Goal: Check status

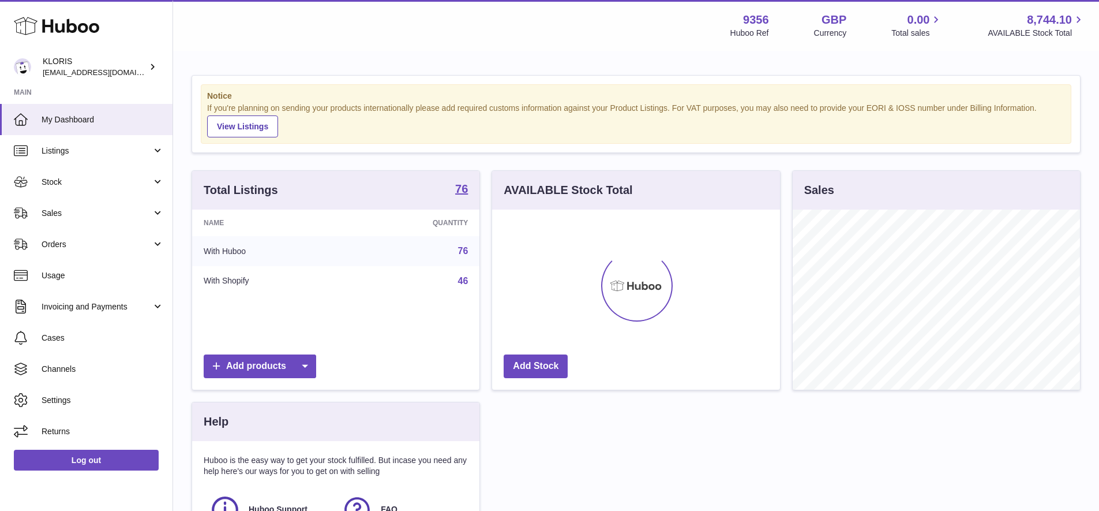
scroll to position [180, 288]
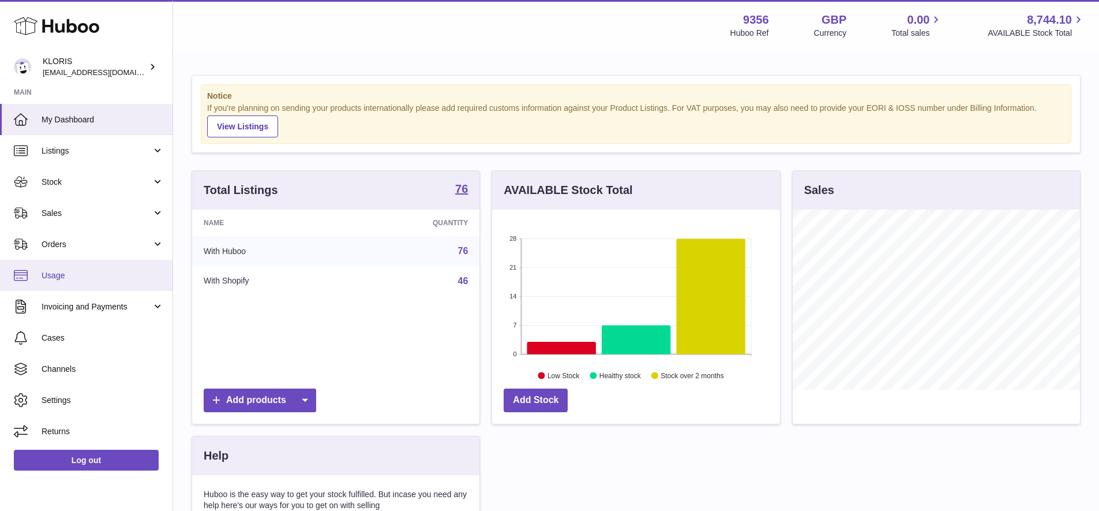
click at [69, 271] on span "Usage" at bounding box center [103, 275] width 122 height 11
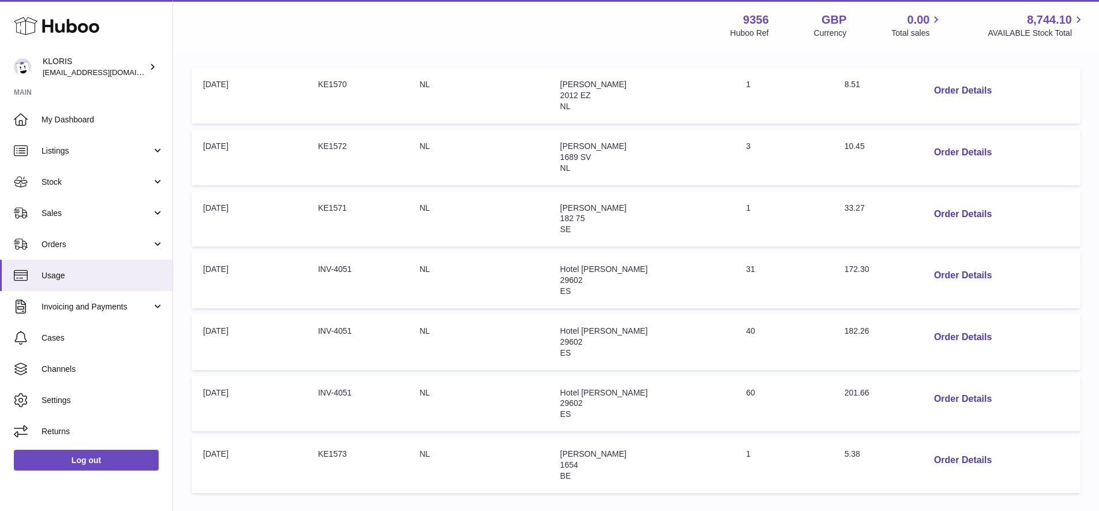
scroll to position [217, 0]
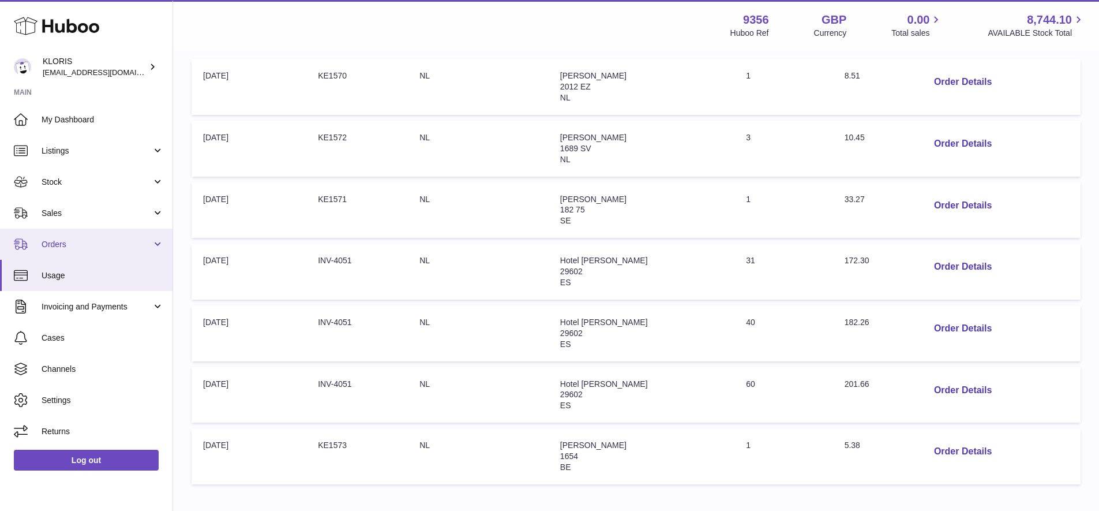
click at [84, 241] on span "Orders" at bounding box center [97, 244] width 110 height 11
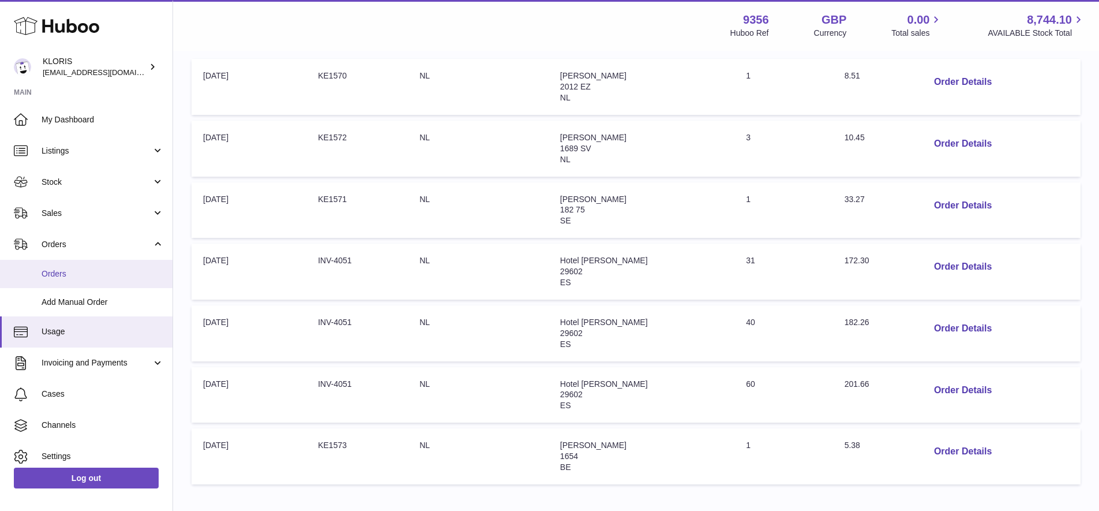
click at [76, 272] on span "Orders" at bounding box center [103, 273] width 122 height 11
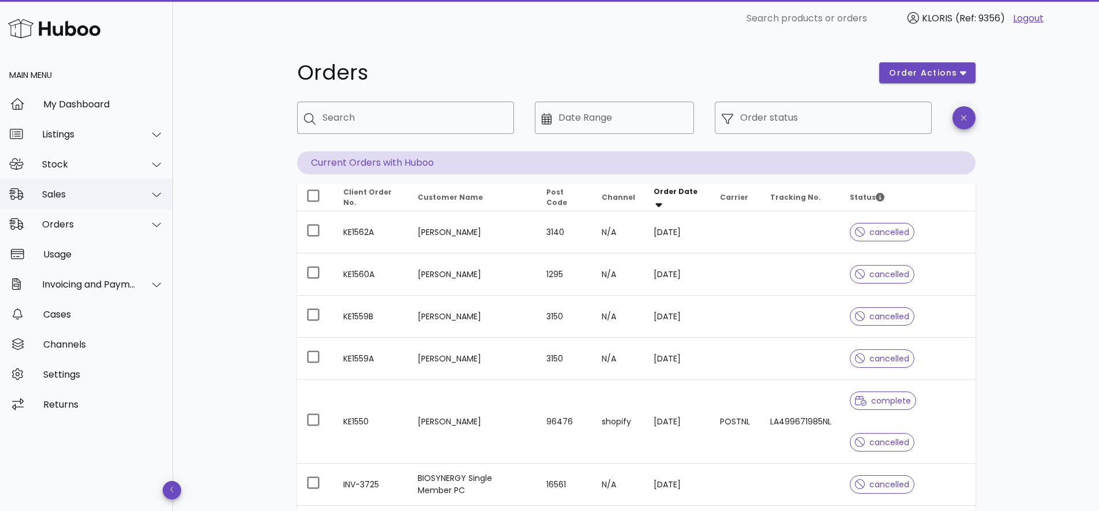
click at [63, 189] on div "Sales" at bounding box center [89, 194] width 94 height 11
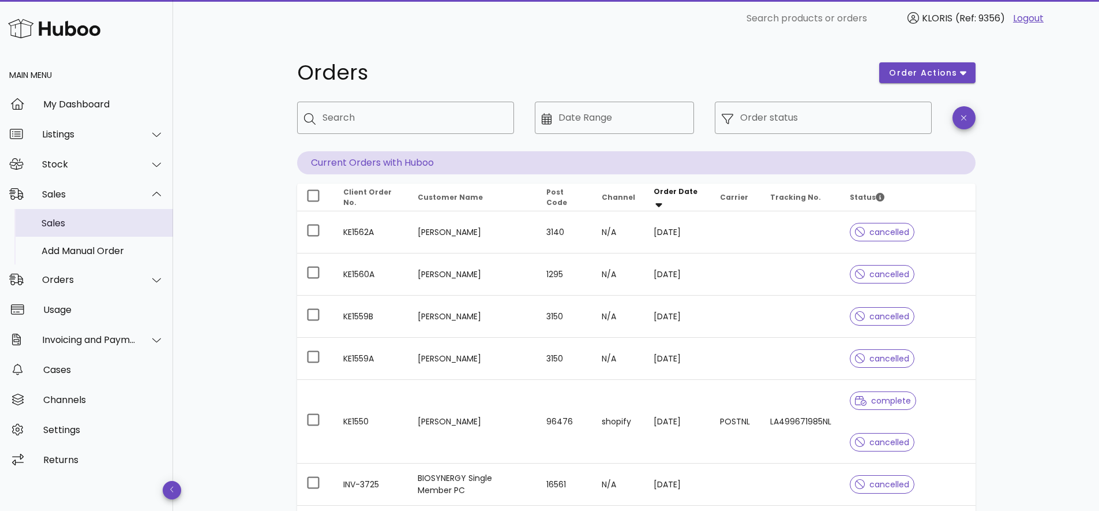
click at [68, 218] on div "Sales" at bounding box center [103, 223] width 122 height 11
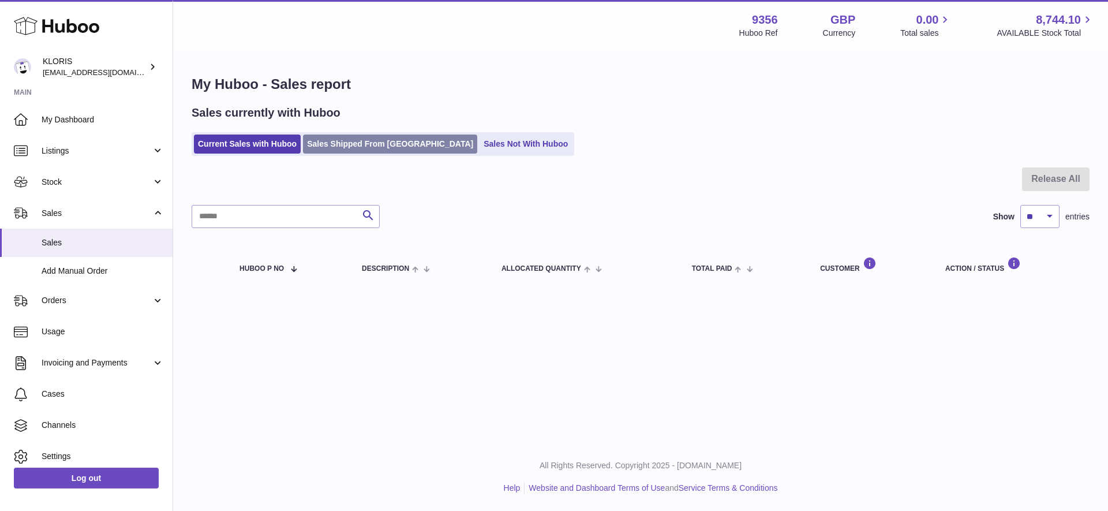
click at [395, 141] on link "Sales Shipped From Huboo" at bounding box center [390, 143] width 174 height 19
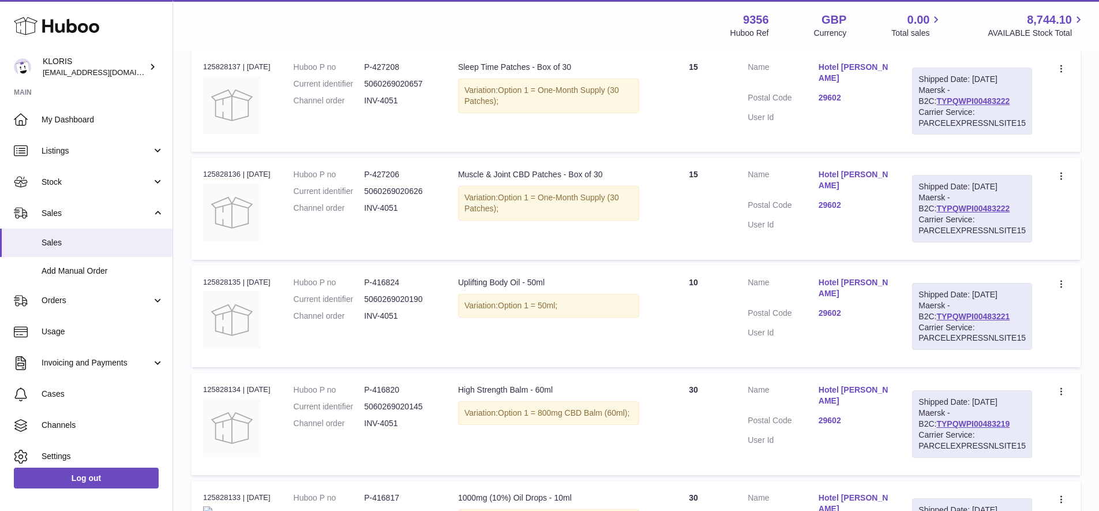
scroll to position [717, 0]
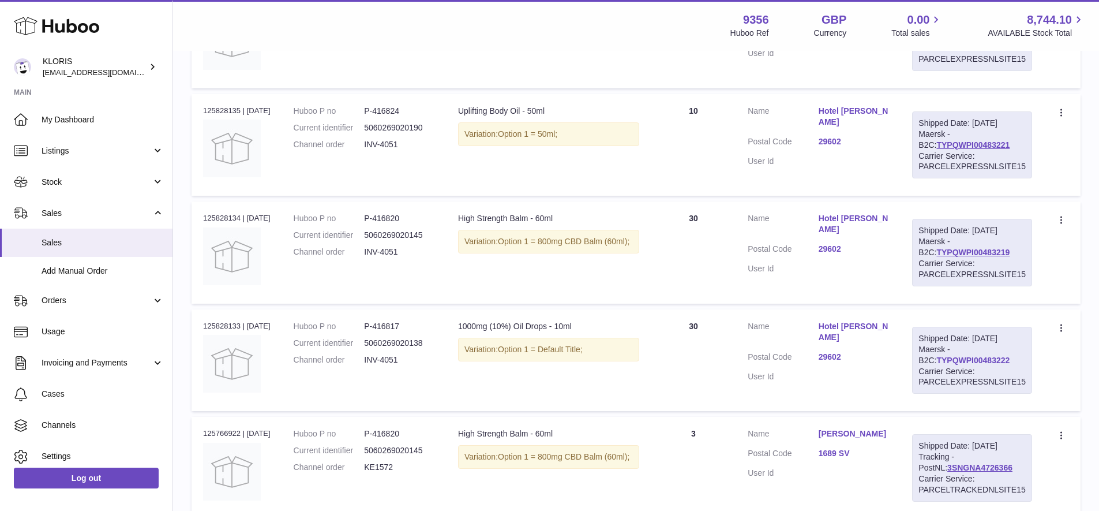
click at [972, 356] on link "TYPQWPI00483222" at bounding box center [973, 360] width 73 height 9
click at [977, 248] on link "TYPQWPI00483219" at bounding box center [973, 252] width 73 height 9
click at [975, 140] on link "TYPQWPI00483221" at bounding box center [973, 144] width 73 height 9
click at [968, 356] on link "TYPQWPI00483222" at bounding box center [973, 360] width 73 height 9
